Goal: Navigation & Orientation: Understand site structure

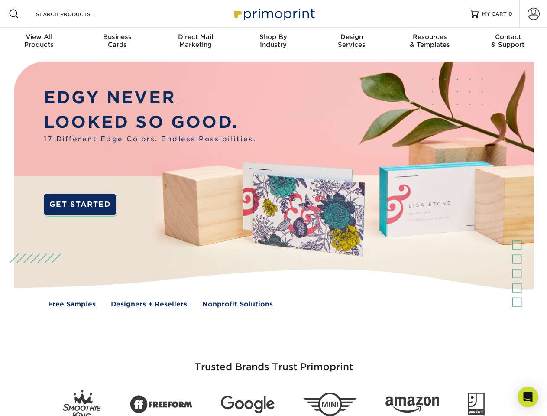
click at [274, 208] on img at bounding box center [274, 190] width 542 height 271
click at [14, 14] on span at bounding box center [14, 14] width 10 height 10
click at [534, 14] on span at bounding box center [534, 14] width 12 height 12
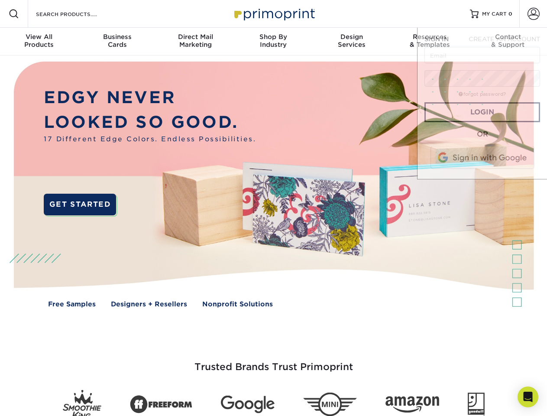
click at [39, 42] on div "View All Products" at bounding box center [39, 41] width 78 height 16
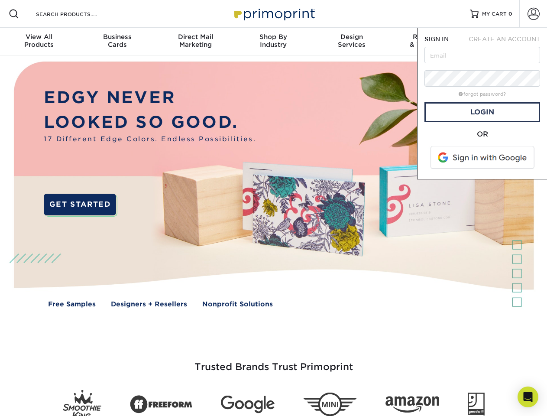
click at [117, 42] on div "Business Cards" at bounding box center [117, 41] width 78 height 16
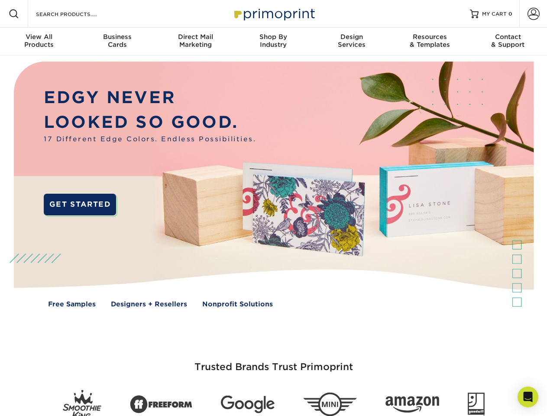
click at [196, 42] on div "Direct Mail Marketing" at bounding box center [195, 41] width 78 height 16
click at [274, 42] on div "Shop By Industry" at bounding box center [274, 41] width 78 height 16
click at [352, 42] on div "Design Services" at bounding box center [352, 41] width 78 height 16
click at [430, 42] on div "Resources & Templates" at bounding box center [430, 41] width 78 height 16
click at [508, 42] on div "Contact & Support" at bounding box center [508, 41] width 78 height 16
